Goal: Task Accomplishment & Management: Manage account settings

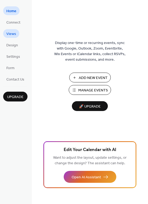
click at [11, 33] on span "Views" at bounding box center [11, 34] width 10 height 6
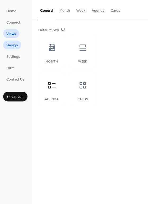
click at [13, 44] on span "Design" at bounding box center [12, 46] width 12 height 6
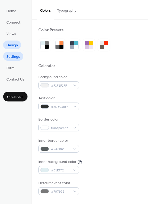
click at [12, 57] on span "Settings" at bounding box center [13, 57] width 14 height 6
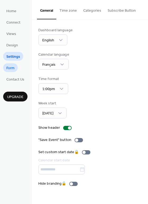
click at [13, 67] on span "Form" at bounding box center [10, 68] width 8 height 6
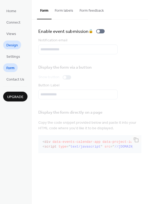
click at [13, 47] on span "Design" at bounding box center [12, 46] width 12 height 6
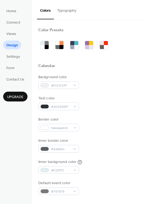
scroll to position [80, 0]
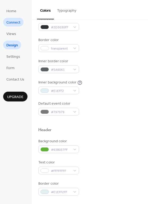
click at [16, 21] on span "Connect" at bounding box center [13, 23] width 14 height 6
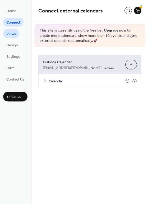
click at [12, 34] on span "Views" at bounding box center [11, 34] width 10 height 6
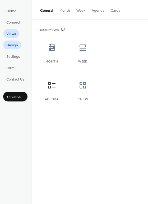
click at [11, 45] on span "Design" at bounding box center [12, 46] width 12 height 6
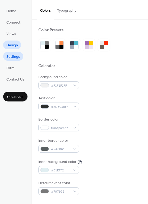
click at [12, 57] on span "Settings" at bounding box center [13, 57] width 14 height 6
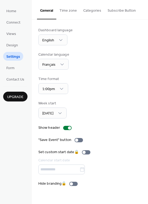
click at [64, 12] on button "Time zone" at bounding box center [68, 9] width 24 height 19
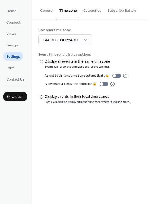
click at [95, 8] on button "Categories" at bounding box center [92, 9] width 24 height 19
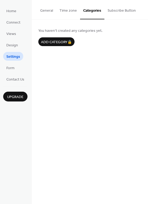
click at [120, 9] on button "Subscribe Button" at bounding box center [122, 9] width 35 height 19
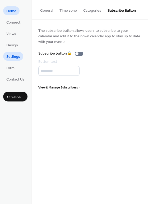
click at [11, 11] on span "Home" at bounding box center [11, 11] width 10 height 6
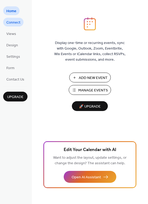
click at [11, 23] on span "Connect" at bounding box center [13, 23] width 14 height 6
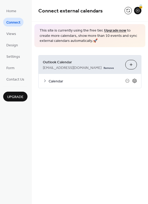
click at [136, 80] on icon at bounding box center [135, 80] width 5 height 5
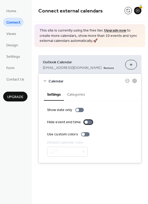
click at [86, 122] on div at bounding box center [86, 122] width 3 height 3
click at [73, 93] on button "Categories" at bounding box center [76, 94] width 24 height 12
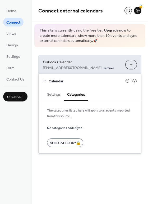
click at [51, 94] on button "Settings" at bounding box center [54, 94] width 20 height 12
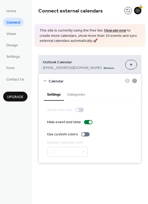
click at [135, 81] on icon at bounding box center [135, 80] width 5 height 5
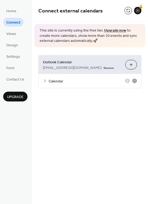
click at [135, 81] on icon at bounding box center [135, 80] width 5 height 5
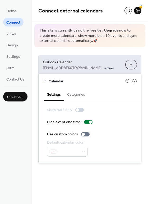
click at [131, 64] on button "Choose Calendars" at bounding box center [132, 65] width 12 height 10
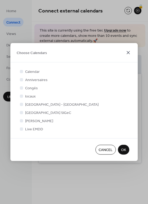
click at [129, 54] on icon at bounding box center [128, 53] width 6 height 6
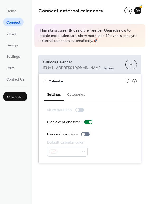
click at [104, 68] on link "Remove" at bounding box center [109, 68] width 10 height 6
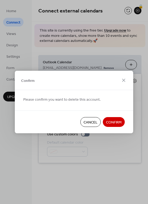
click at [112, 122] on span "Confirm" at bounding box center [114, 123] width 16 height 6
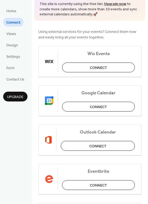
scroll to position [32, 0]
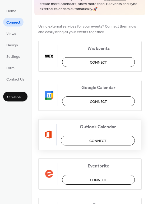
click at [88, 142] on button "Connect" at bounding box center [98, 141] width 74 height 10
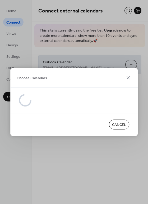
scroll to position [0, 0]
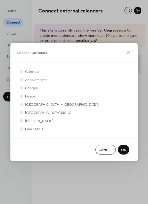
click at [103, 152] on span "Cancel" at bounding box center [106, 150] width 14 height 6
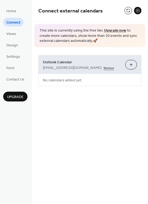
click at [104, 67] on link "Remove" at bounding box center [109, 68] width 10 height 6
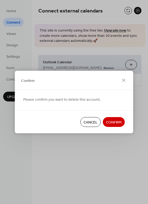
click at [115, 122] on span "Confirm" at bounding box center [114, 123] width 16 height 6
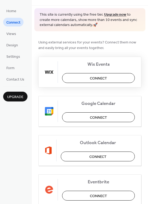
scroll to position [32, 0]
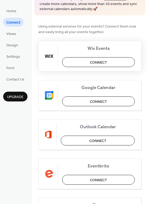
click at [97, 61] on span "Connect" at bounding box center [98, 63] width 17 height 6
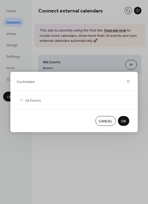
scroll to position [0, 0]
click at [128, 80] on icon at bounding box center [128, 81] width 6 height 6
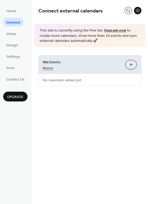
click at [45, 68] on link "Remove" at bounding box center [48, 68] width 10 height 6
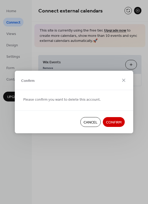
click at [111, 119] on button "Confirm" at bounding box center [114, 122] width 22 height 10
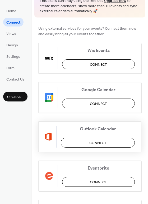
scroll to position [32, 0]
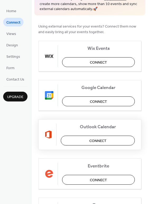
click at [97, 142] on span "Connect" at bounding box center [98, 141] width 17 height 6
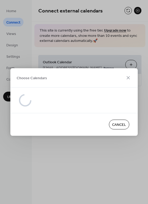
scroll to position [0, 0]
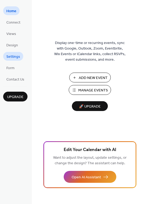
click at [14, 57] on span "Settings" at bounding box center [13, 57] width 14 height 6
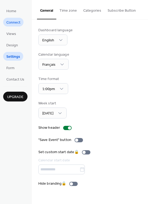
click at [14, 21] on span "Connect" at bounding box center [13, 23] width 14 height 6
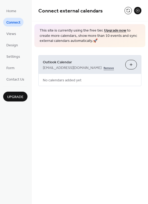
click at [104, 68] on link "Remove" at bounding box center [109, 68] width 10 height 6
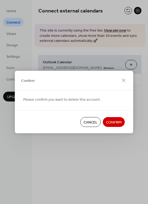
click at [115, 124] on span "Confirm" at bounding box center [114, 123] width 16 height 6
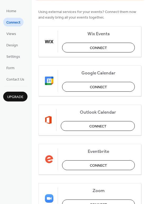
scroll to position [48, 0]
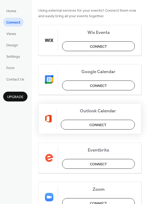
click at [78, 126] on button "Connect" at bounding box center [98, 125] width 74 height 10
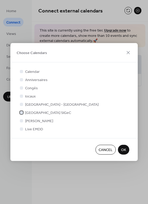
click at [21, 113] on div at bounding box center [21, 112] width 3 height 3
click at [122, 150] on span "OK" at bounding box center [123, 150] width 5 height 6
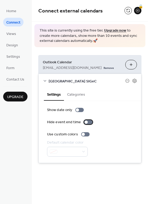
click at [85, 122] on div at bounding box center [86, 122] width 3 height 3
click at [89, 122] on div at bounding box center [90, 122] width 3 height 3
